Goal: Information Seeking & Learning: Learn about a topic

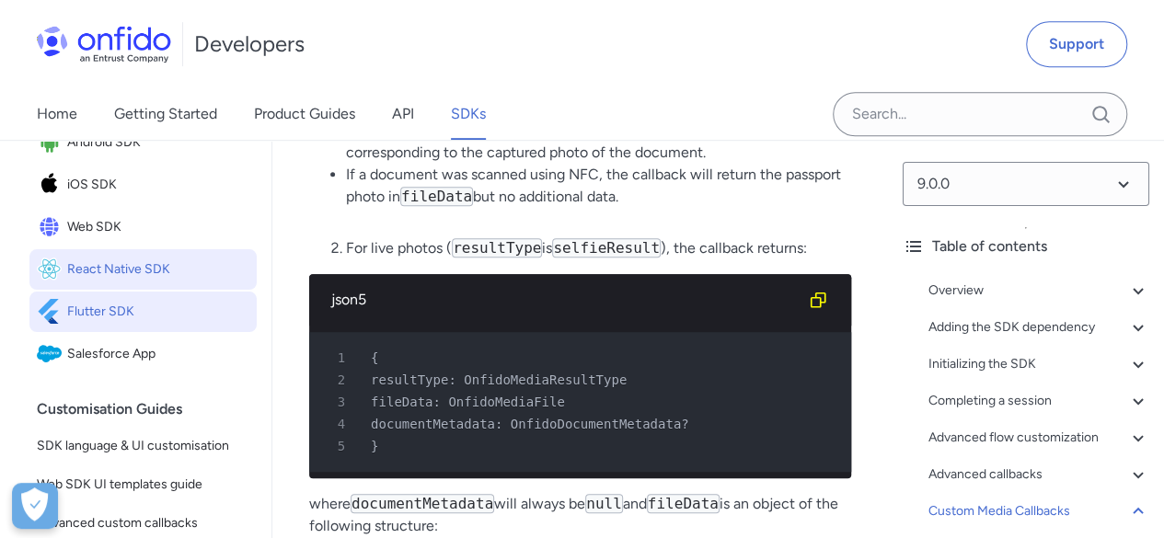
scroll to position [184, 0]
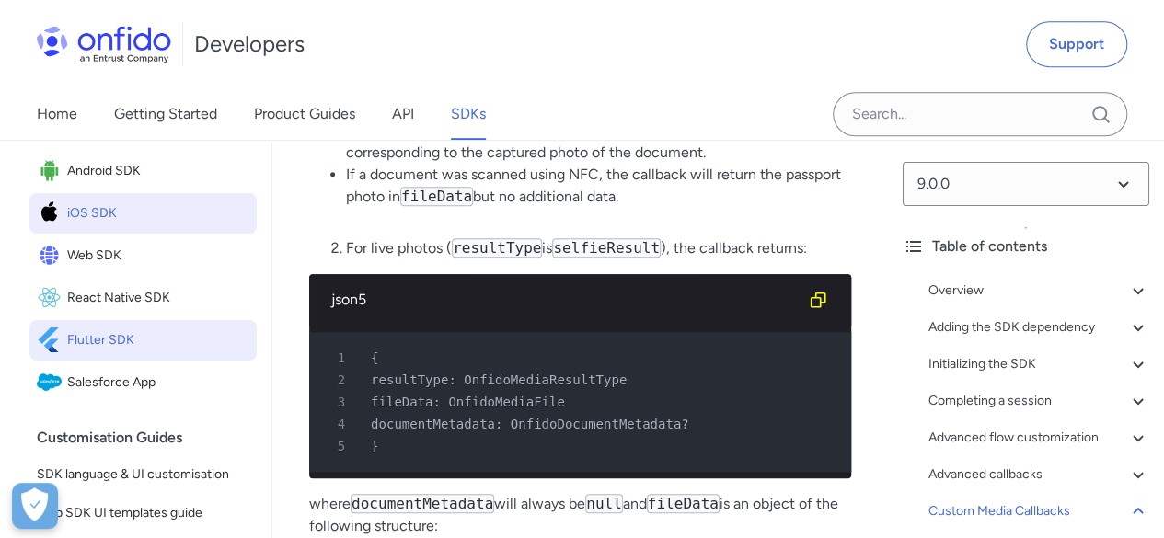
click at [114, 226] on span "iOS SDK" at bounding box center [158, 214] width 182 height 26
